Goal: Task Accomplishment & Management: Manage account settings

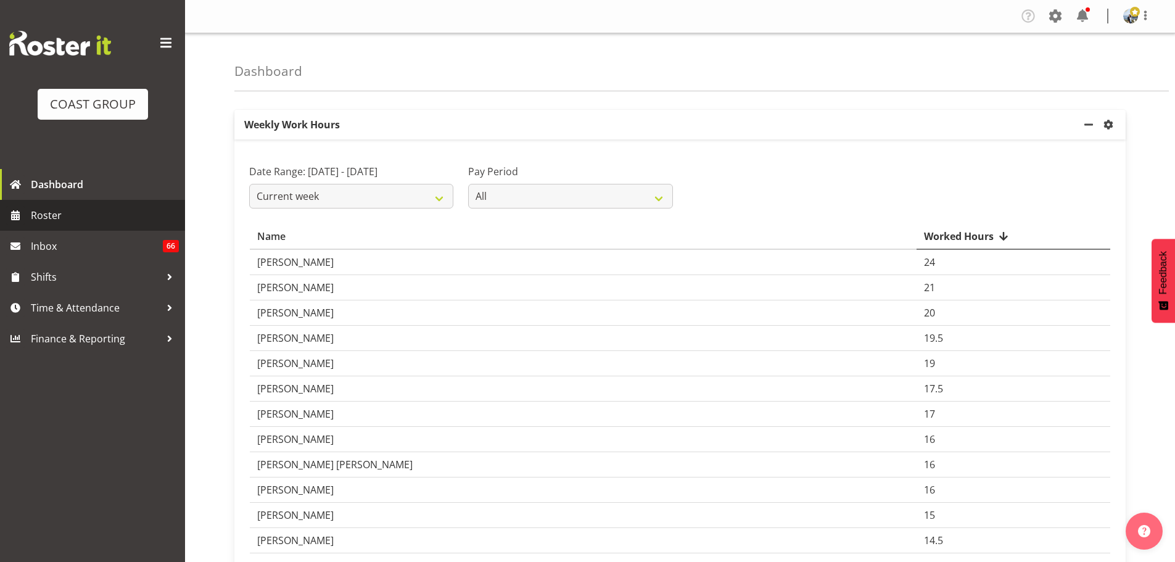
click at [105, 200] on link "Roster" at bounding box center [92, 215] width 185 height 31
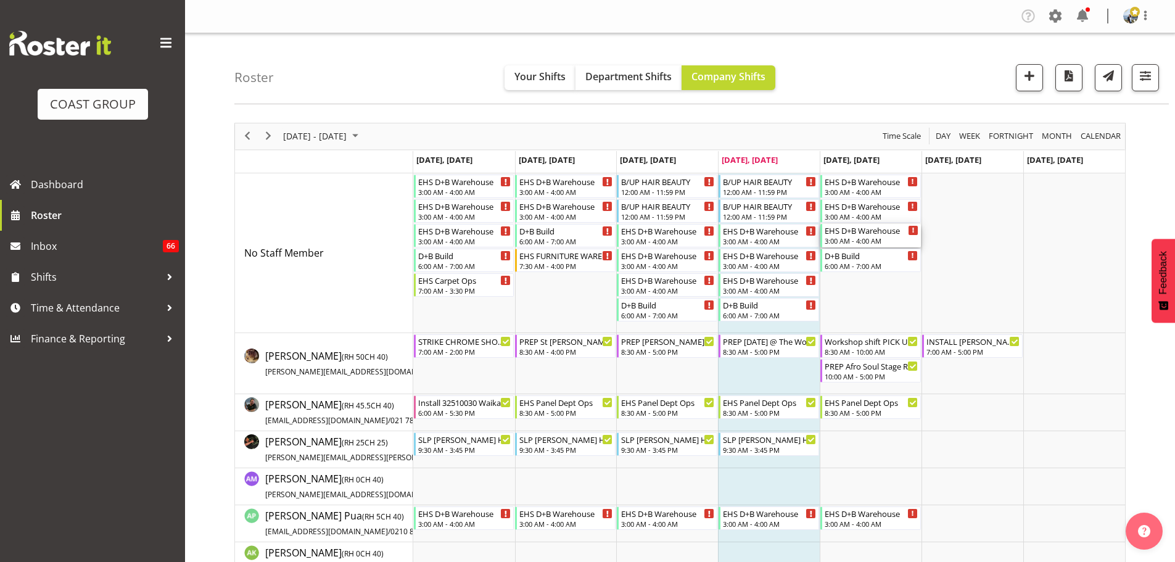
click at [846, 232] on div "EHS D+B Warehouse" at bounding box center [872, 230] width 94 height 12
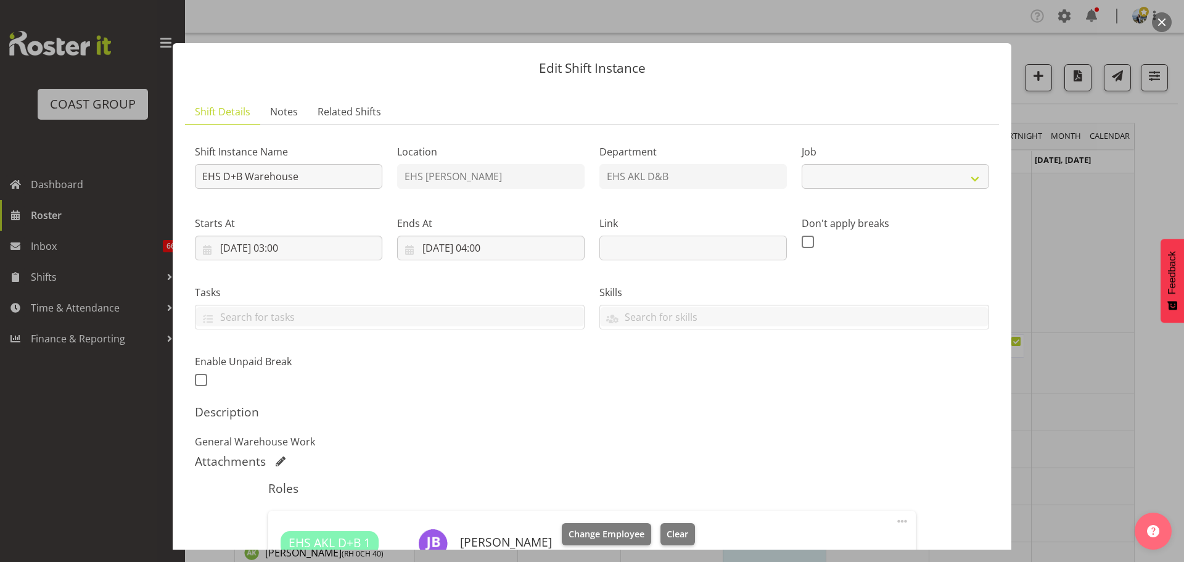
select select "69"
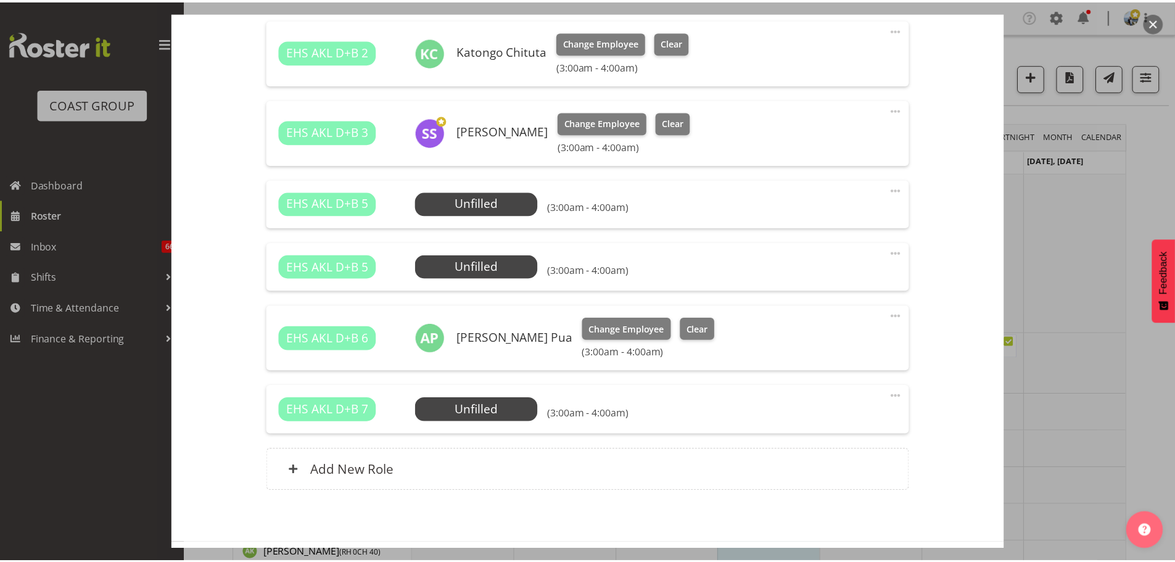
scroll to position [570, 0]
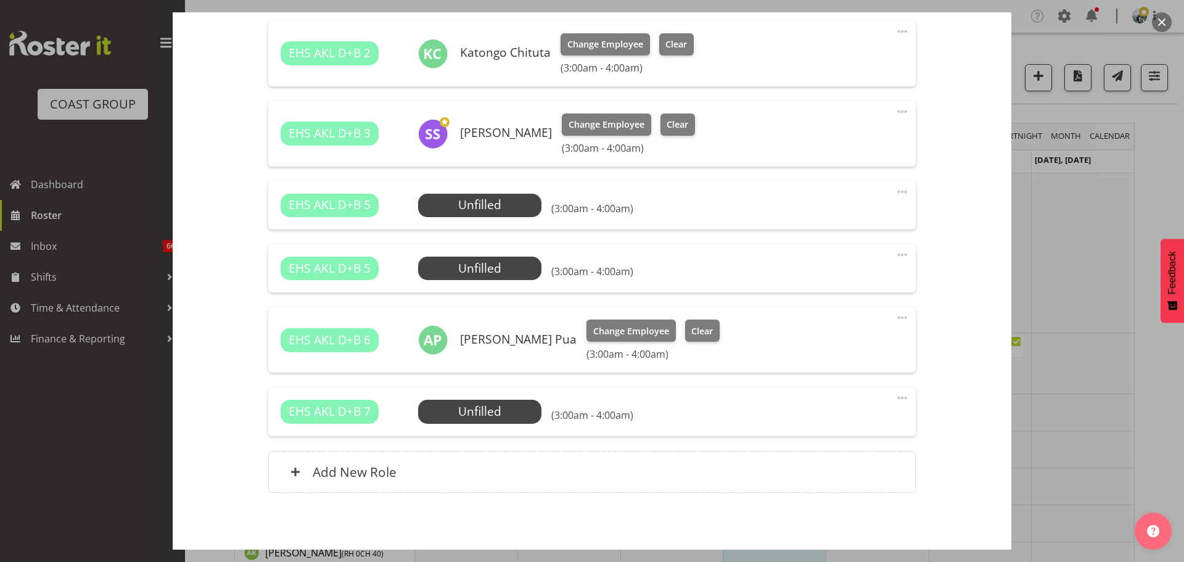
click at [1170, 202] on div at bounding box center [592, 281] width 1184 height 562
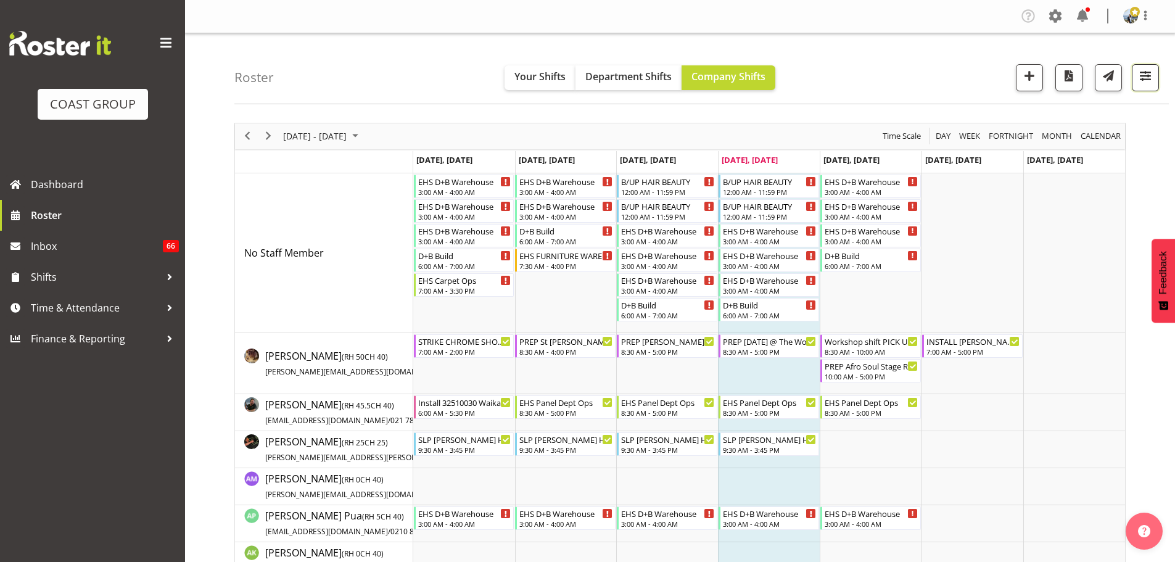
click at [1142, 76] on span "button" at bounding box center [1145, 76] width 16 height 16
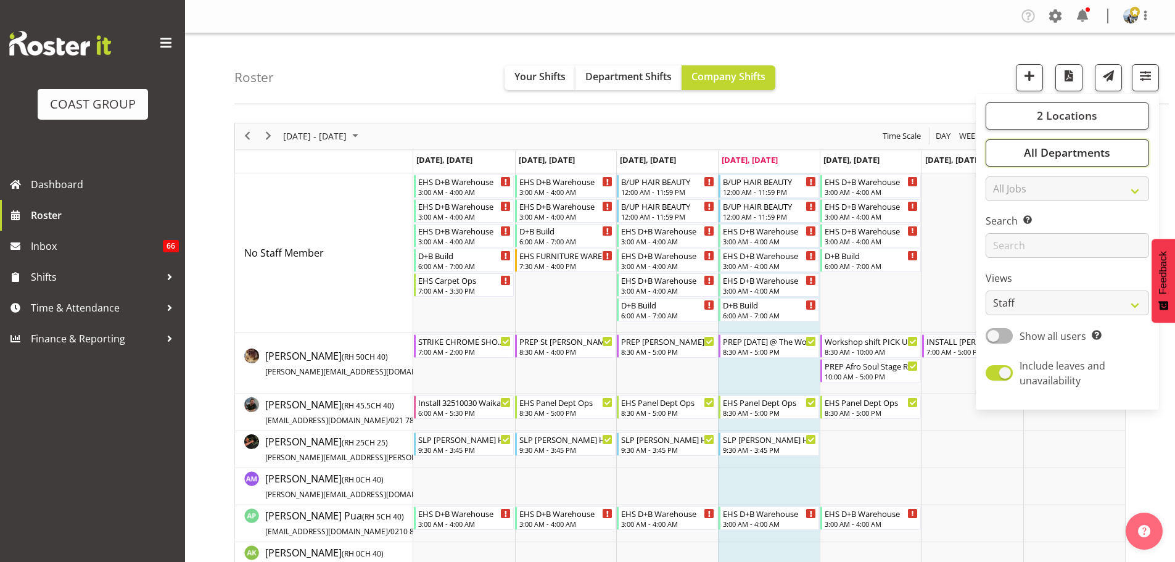
click at [1078, 148] on span "All Departments" at bounding box center [1067, 152] width 86 height 15
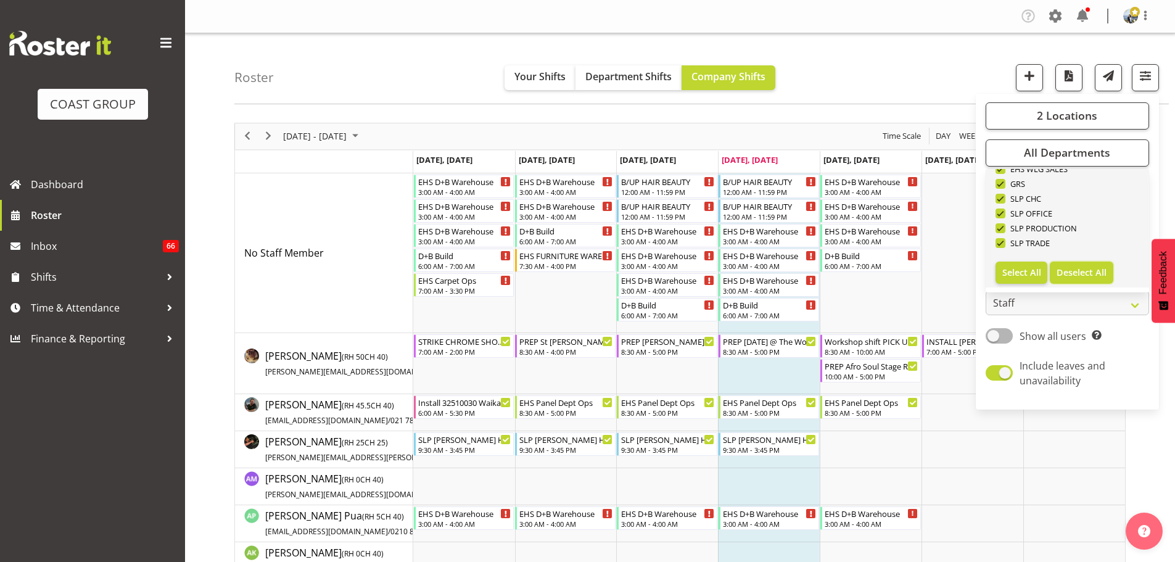
click at [1083, 268] on span "Deselect All" at bounding box center [1082, 272] width 50 height 12
checkbox input "false"
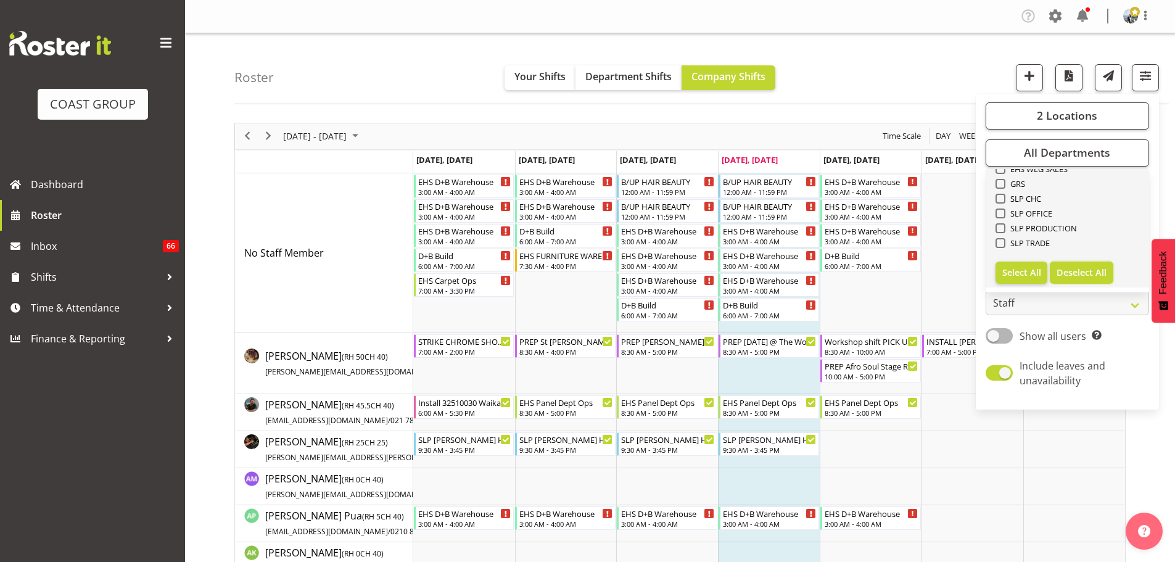
checkbox input "false"
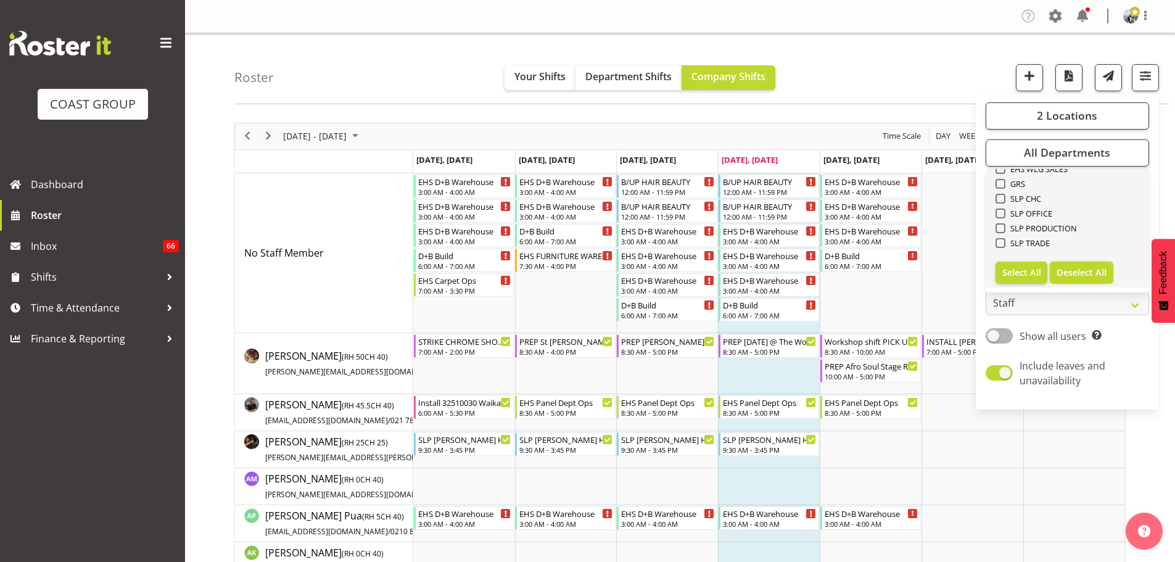
checkbox input "false"
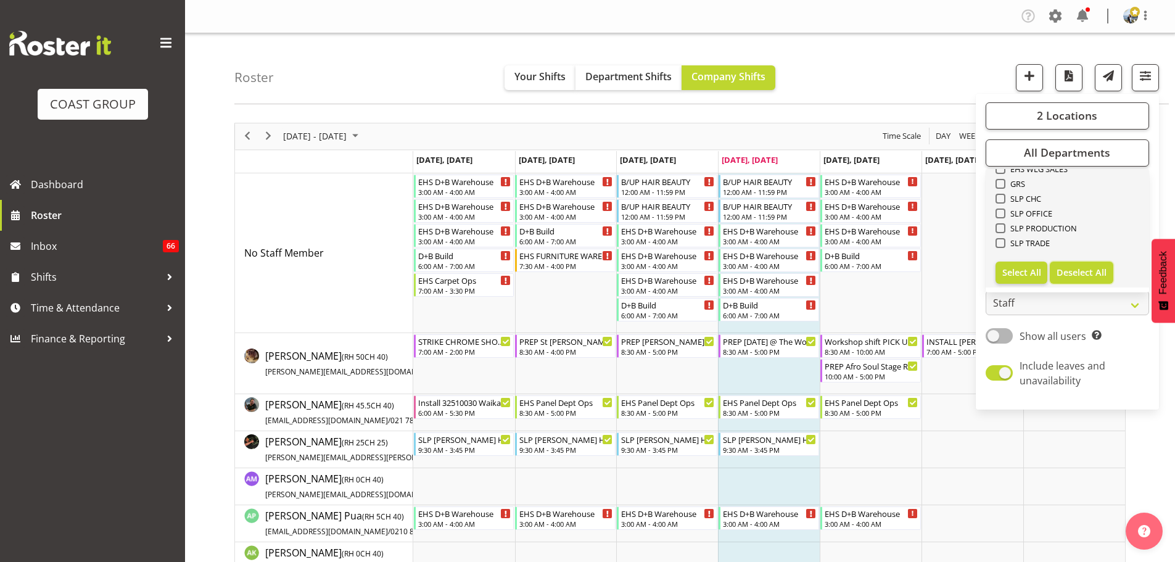
checkbox input "false"
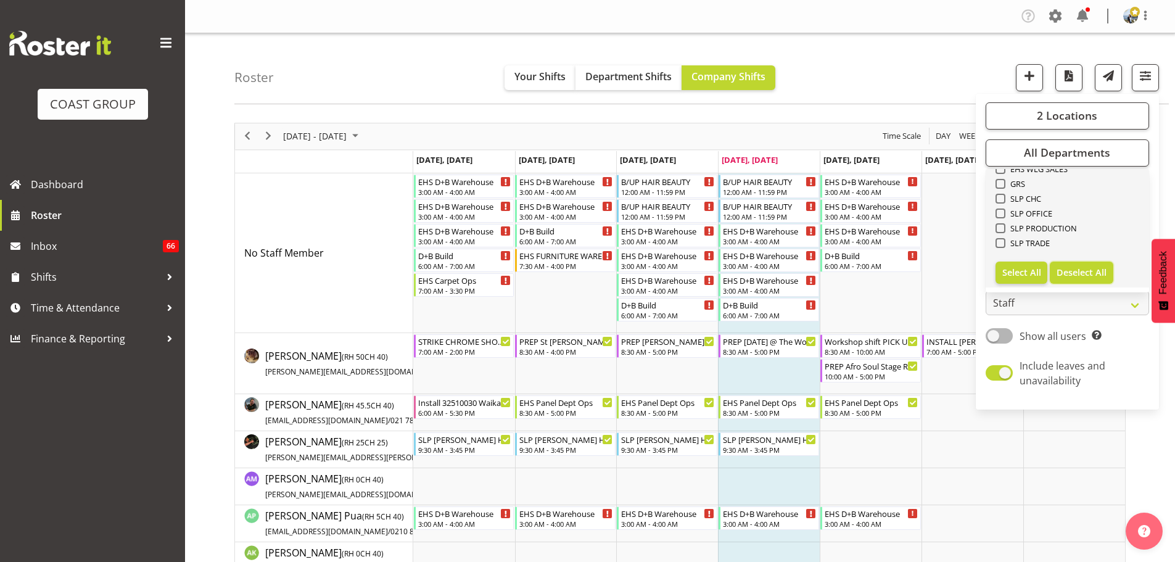
checkbox input "false"
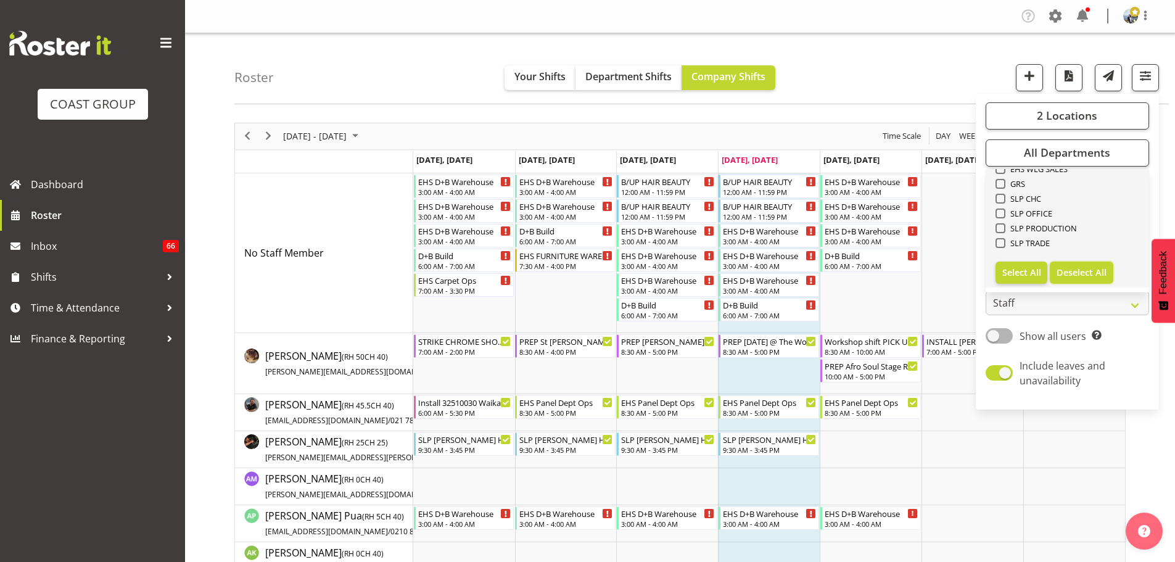
checkbox input "false"
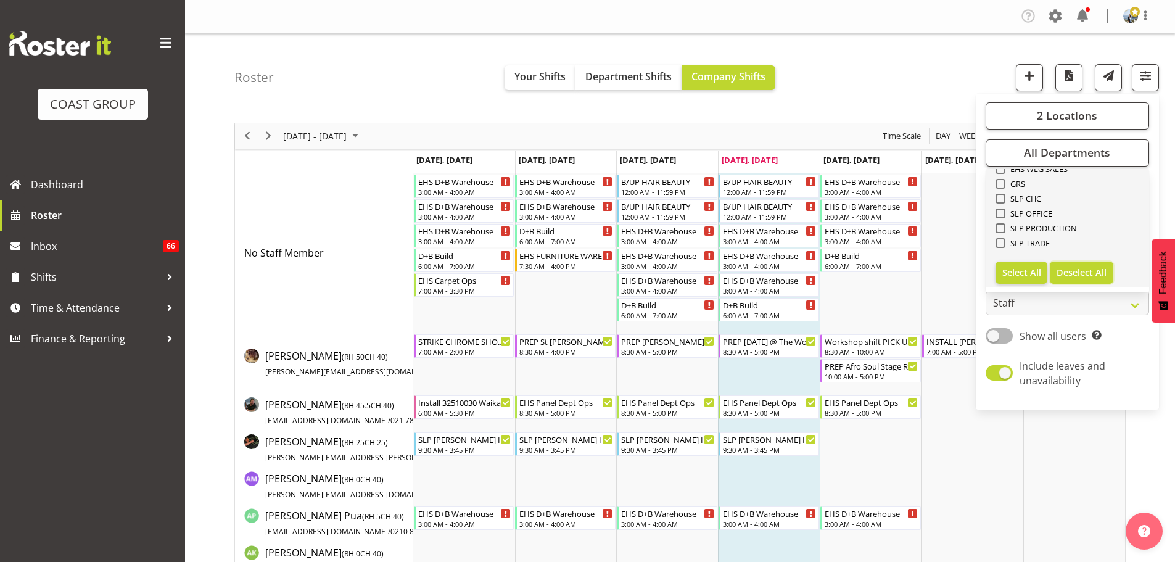
checkbox input "false"
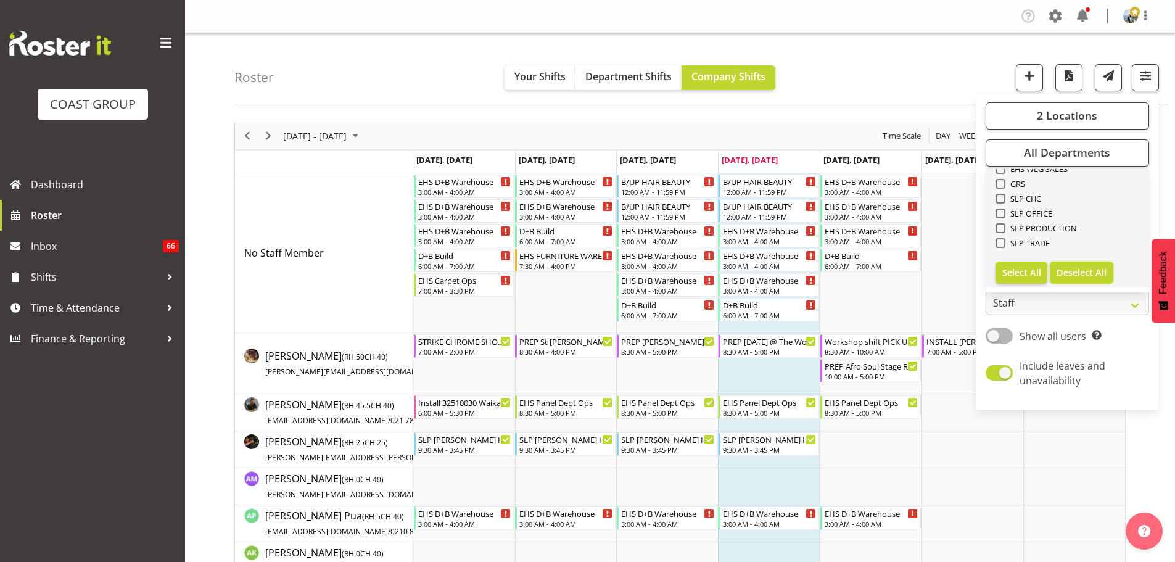
checkbox input "false"
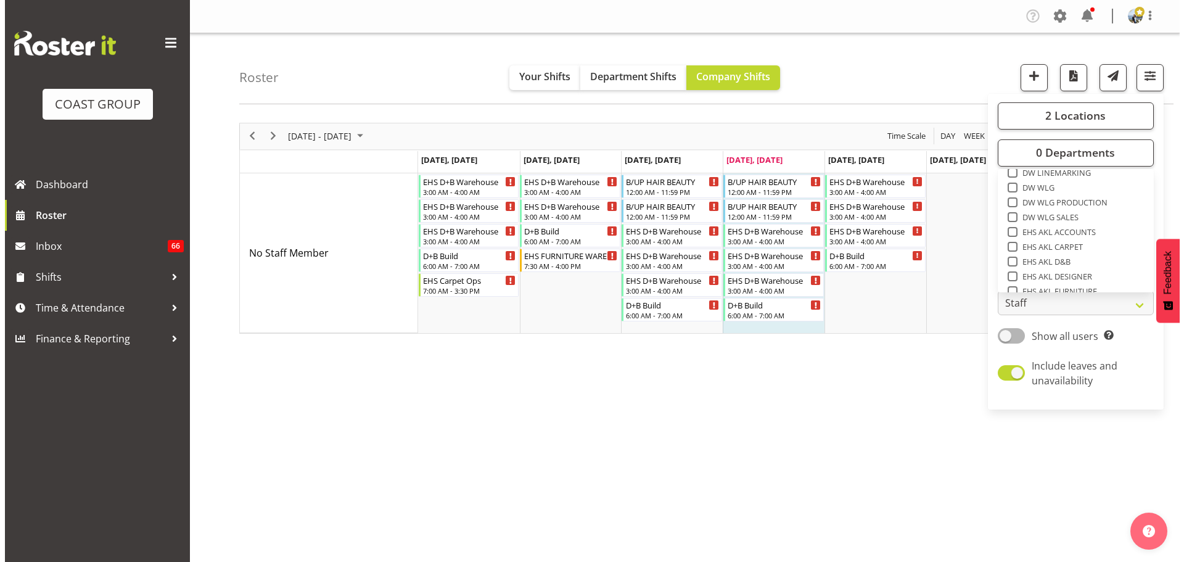
scroll to position [226, 0]
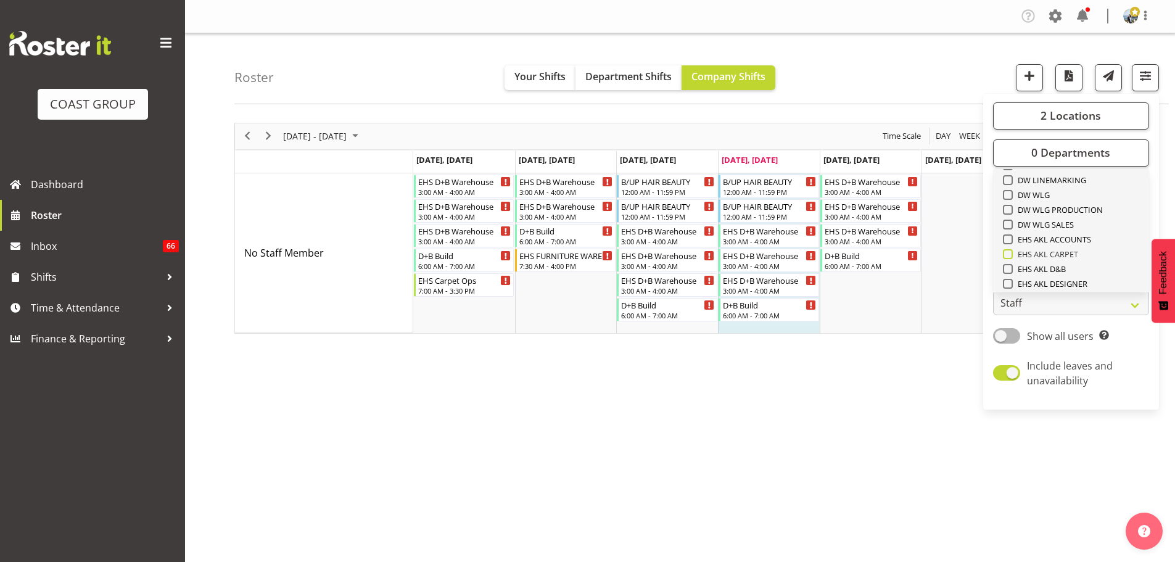
click at [1056, 252] on span "EHS AKL CARPET" at bounding box center [1046, 254] width 66 height 10
click at [1011, 252] on input "EHS AKL CARPET" at bounding box center [1007, 254] width 8 height 8
checkbox input "true"
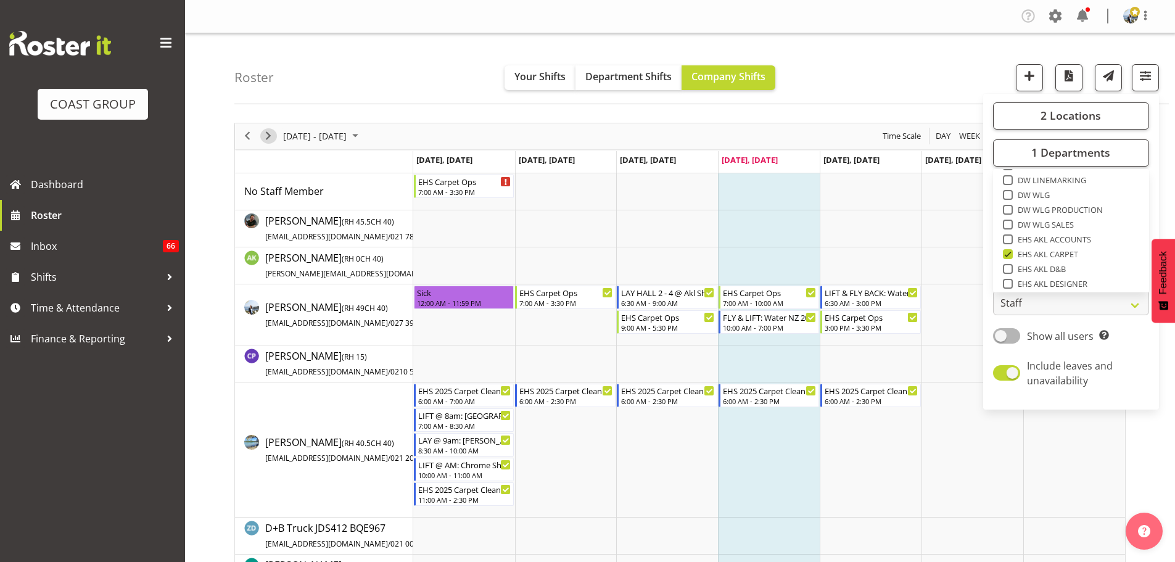
click at [272, 130] on span "Next" at bounding box center [268, 135] width 15 height 15
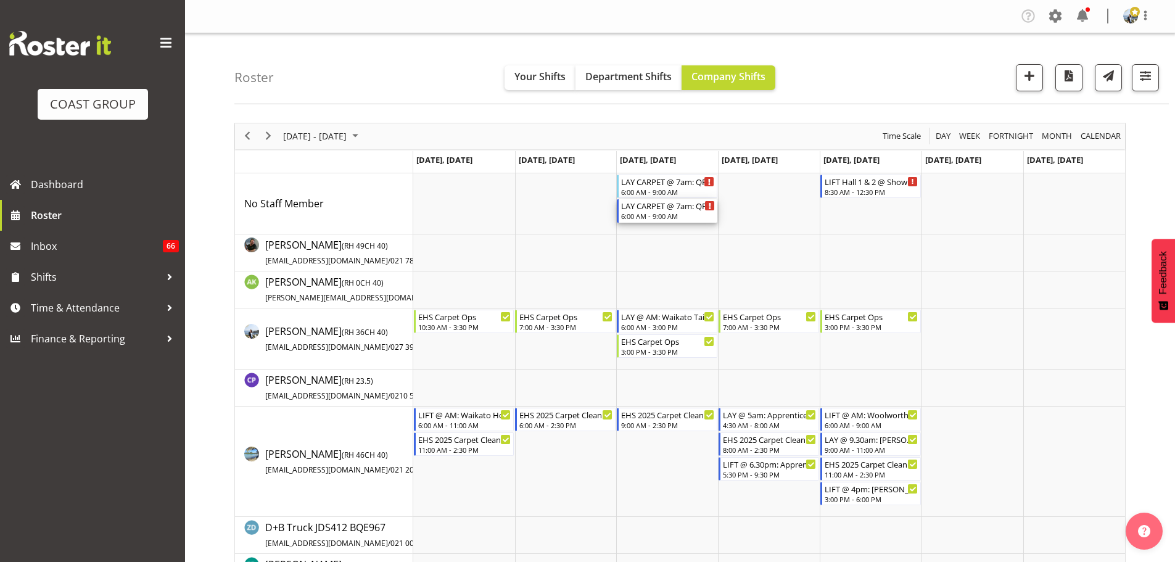
click at [675, 210] on div "LAY CARPET @ 7am: QPAM Ltd @ [GEOGRAPHIC_DATA] (3)" at bounding box center [668, 205] width 94 height 12
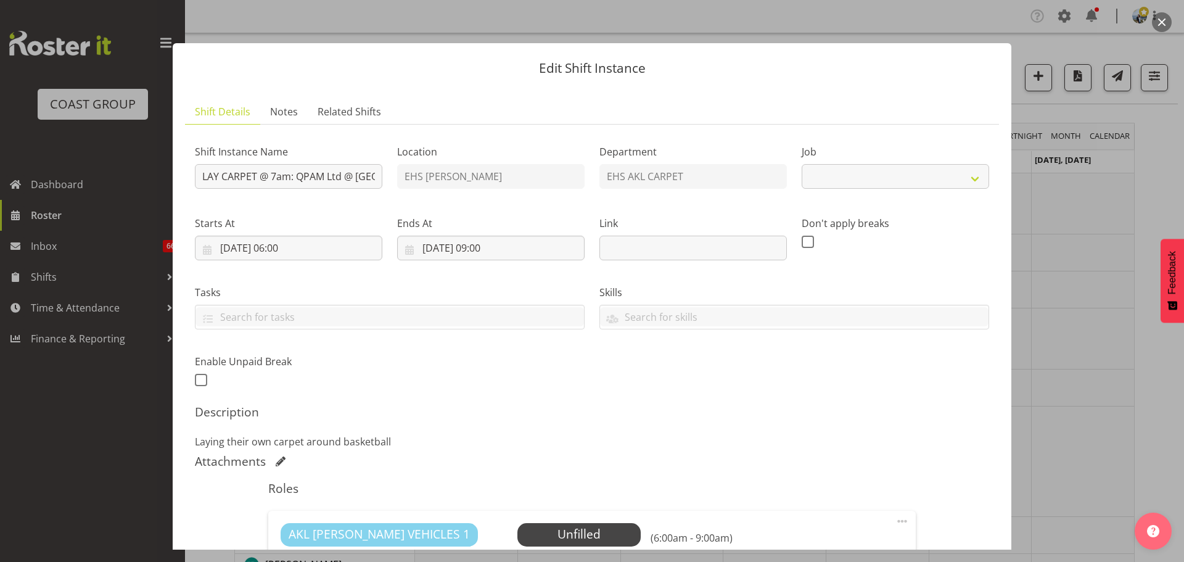
select select "8576"
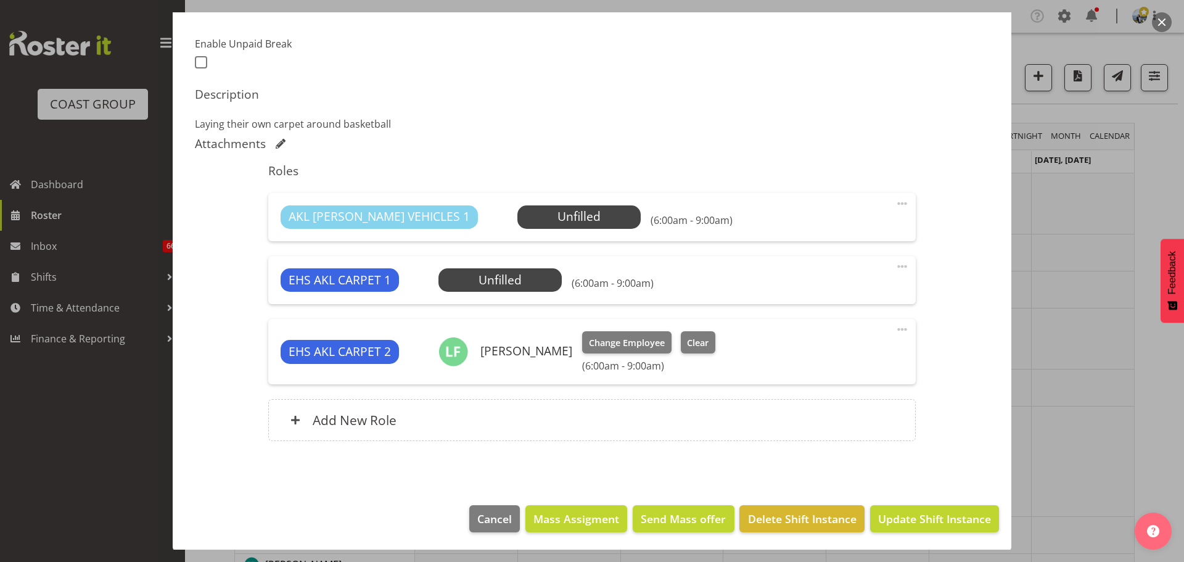
scroll to position [319, 0]
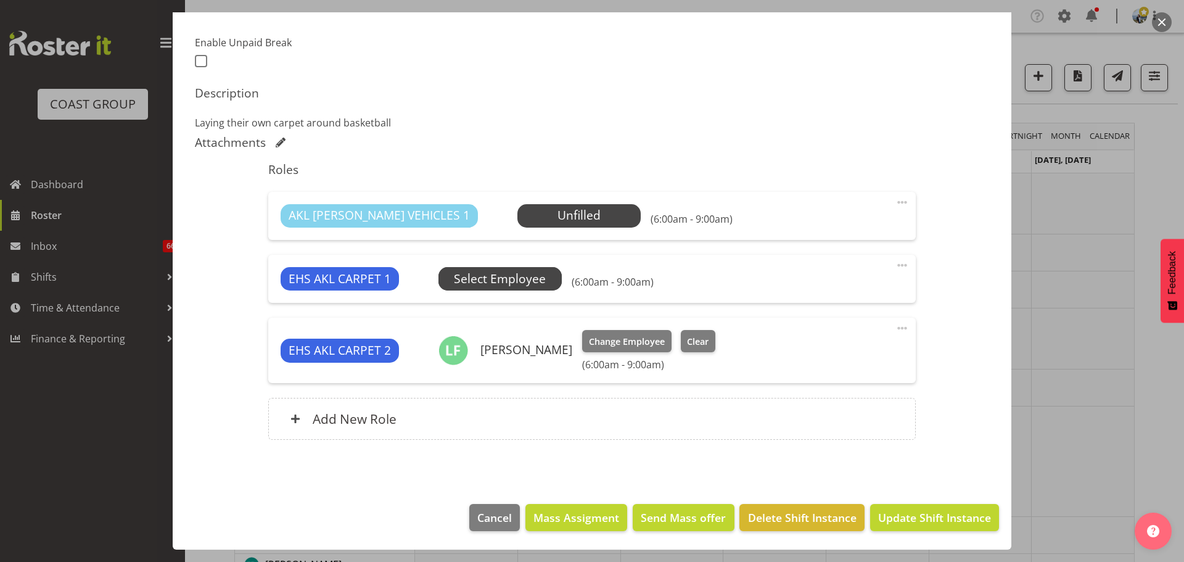
click at [510, 284] on span "Select Employee" at bounding box center [500, 279] width 92 height 18
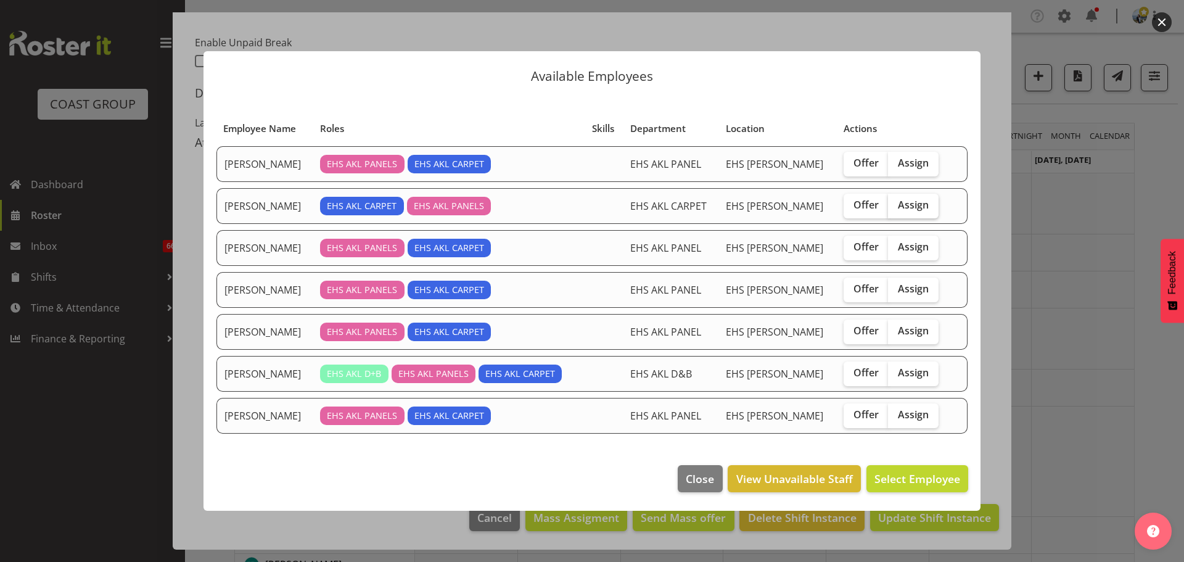
click at [921, 212] on label "Assign" at bounding box center [913, 206] width 51 height 25
click at [896, 209] on input "Assign" at bounding box center [892, 205] width 8 height 8
checkbox input "true"
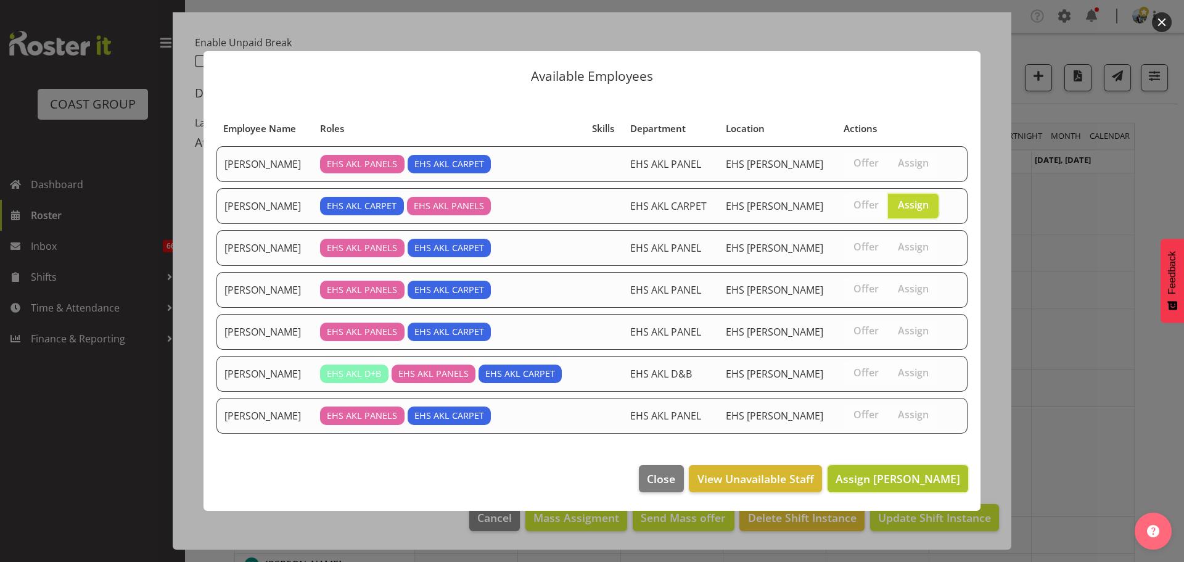
click at [860, 465] on button "Assign [PERSON_NAME]" at bounding box center [898, 478] width 141 height 27
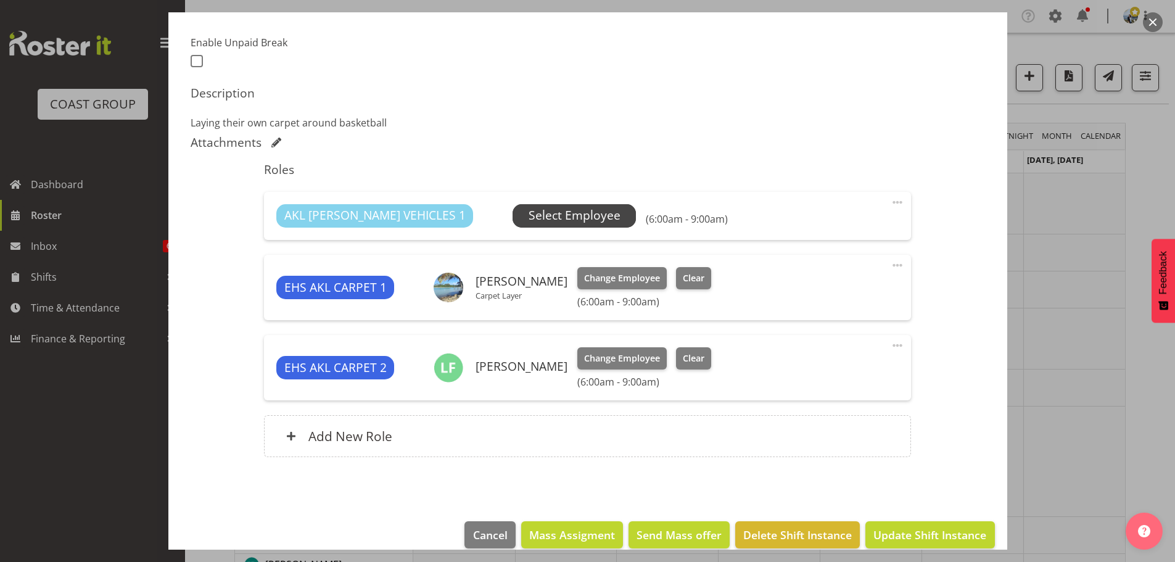
click at [541, 222] on span "Select Employee" at bounding box center [575, 216] width 92 height 18
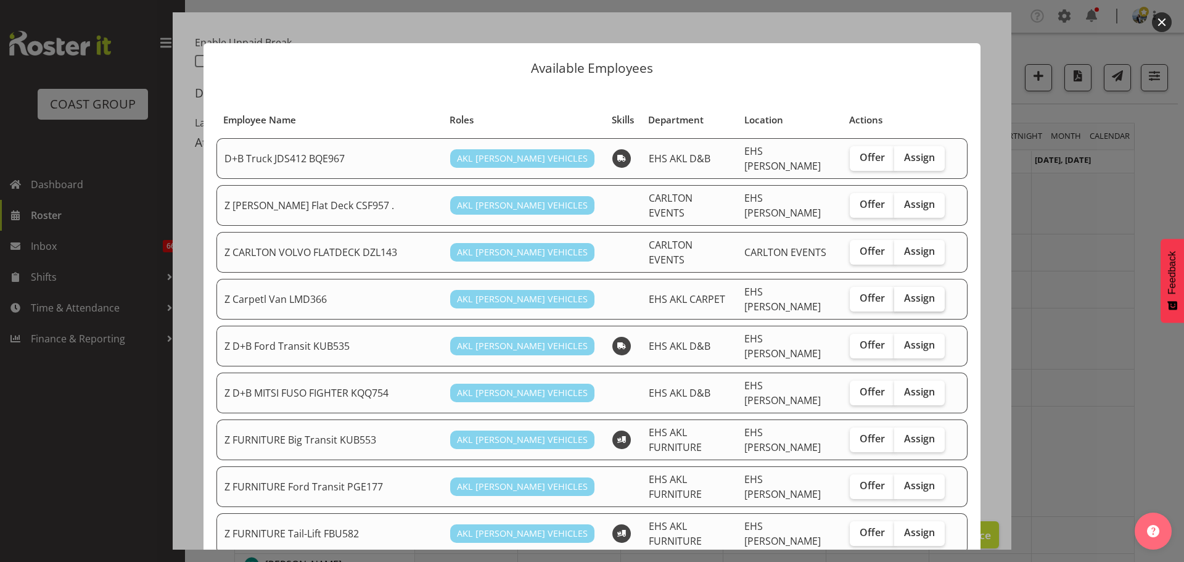
click at [909, 292] on span "Assign" at bounding box center [919, 298] width 31 height 12
click at [902, 294] on input "Assign" at bounding box center [898, 298] width 8 height 8
checkbox input "true"
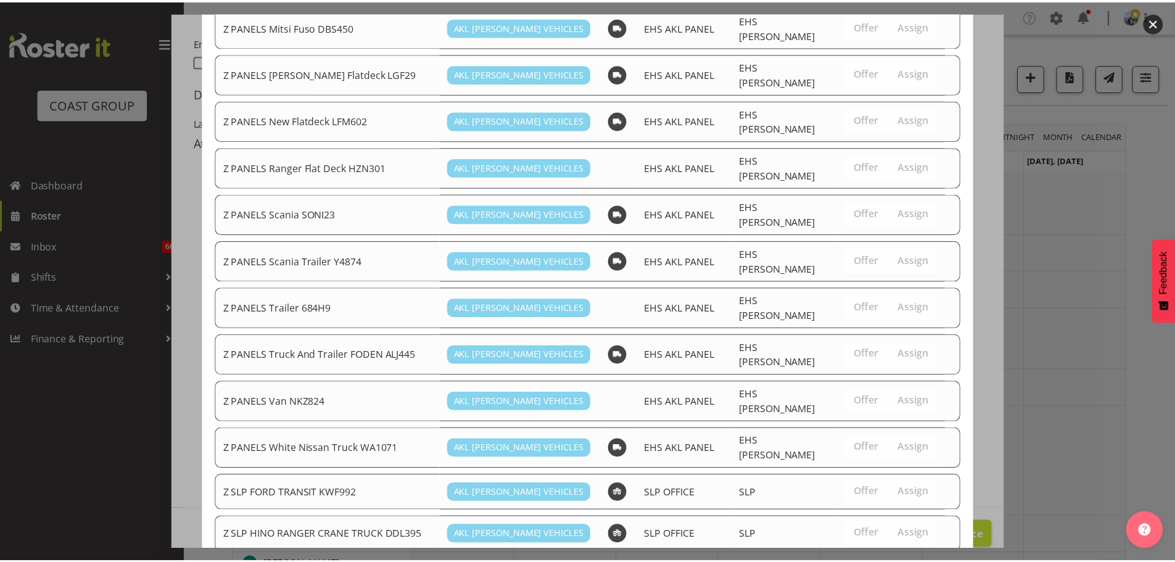
scroll to position [775, 0]
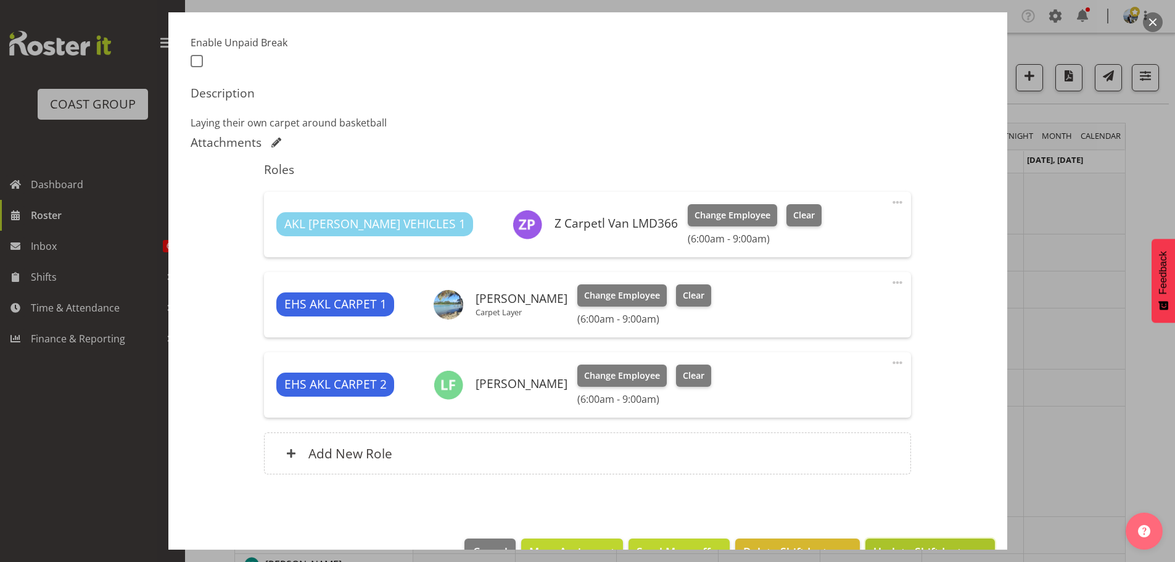
click at [939, 540] on button "Update Shift Instance" at bounding box center [929, 551] width 129 height 27
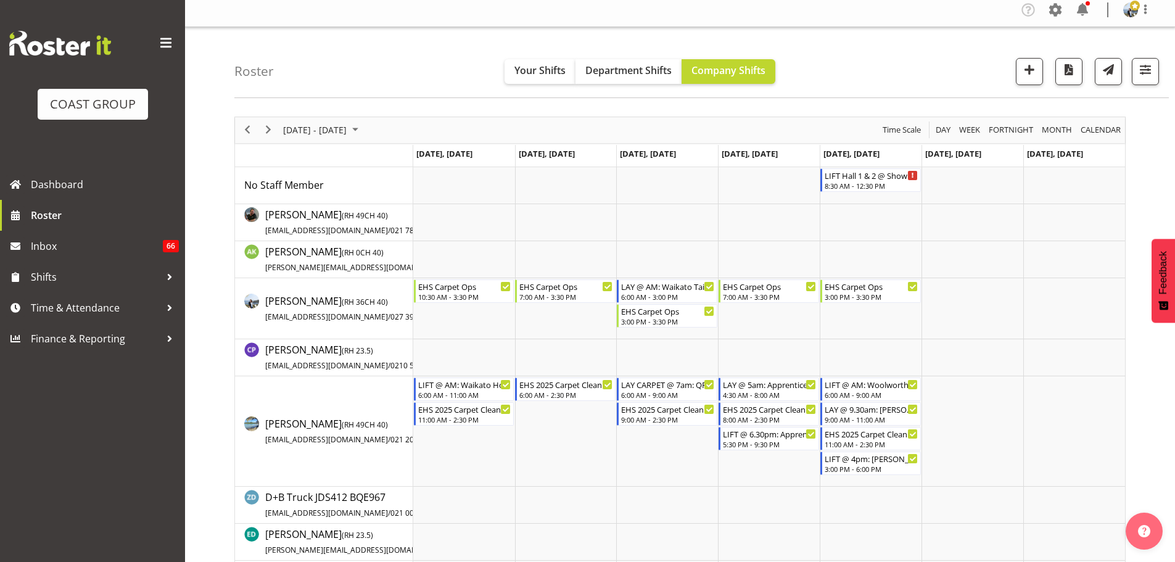
scroll to position [0, 0]
